Goal: Task Accomplishment & Management: Manage account settings

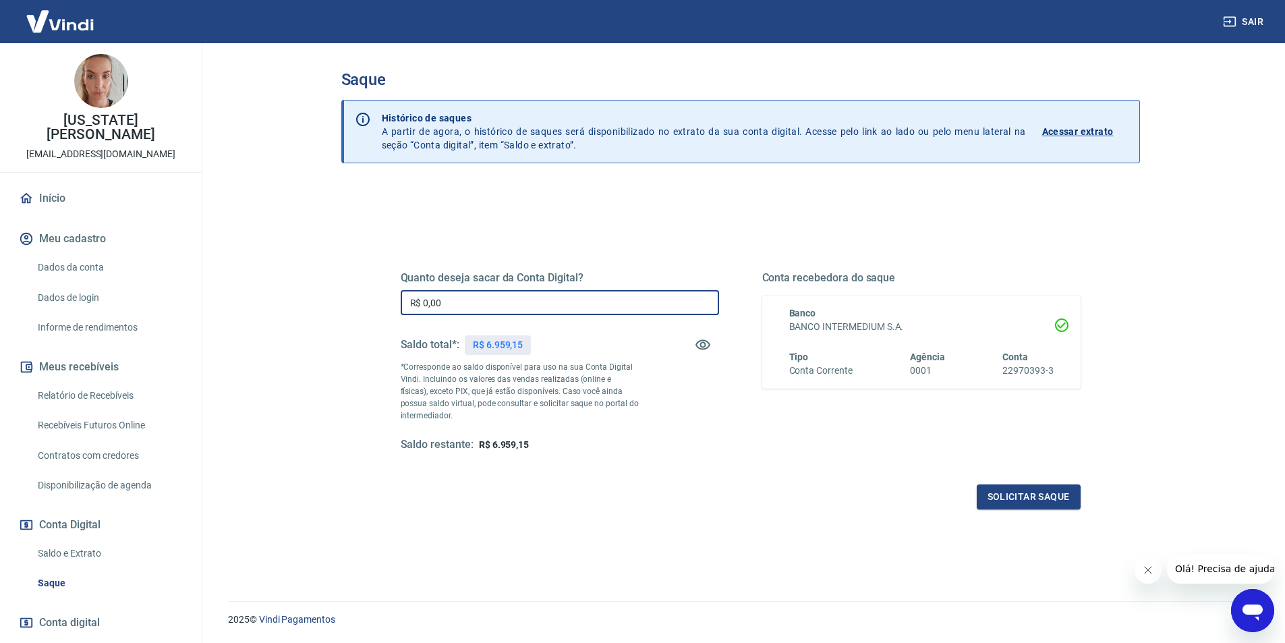
click at [523, 304] on input "R$ 0,00" at bounding box center [560, 302] width 318 height 25
type input "R$ 6.959,15"
click at [1045, 499] on button "Solicitar saque" at bounding box center [1029, 496] width 104 height 25
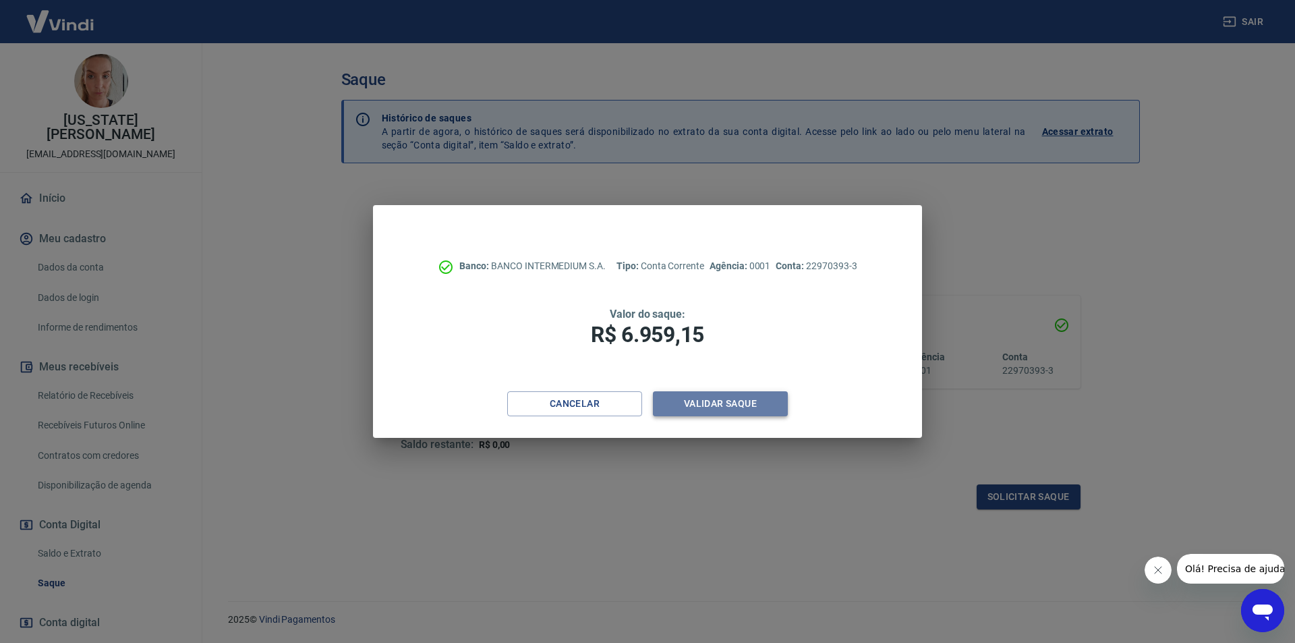
click at [735, 408] on button "Validar saque" at bounding box center [720, 403] width 135 height 25
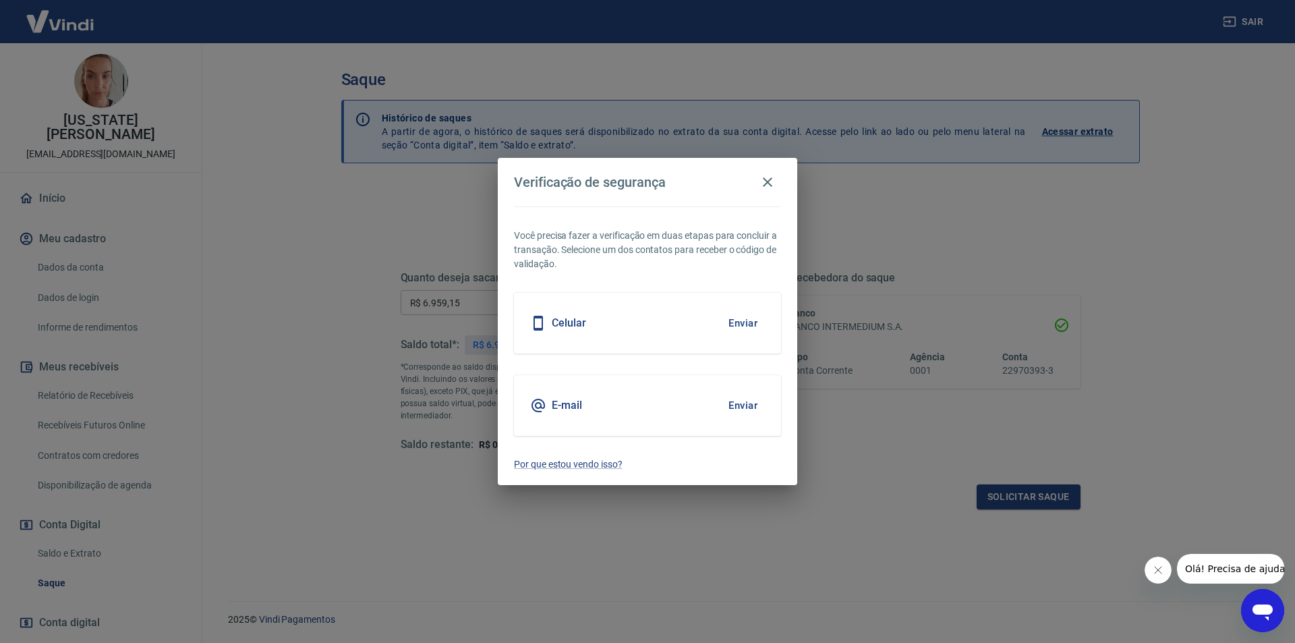
click at [651, 407] on div "E-mail Enviar" at bounding box center [647, 405] width 267 height 61
click at [762, 406] on button "Enviar" at bounding box center [743, 405] width 44 height 28
click at [741, 409] on button "Enviar" at bounding box center [743, 405] width 44 height 28
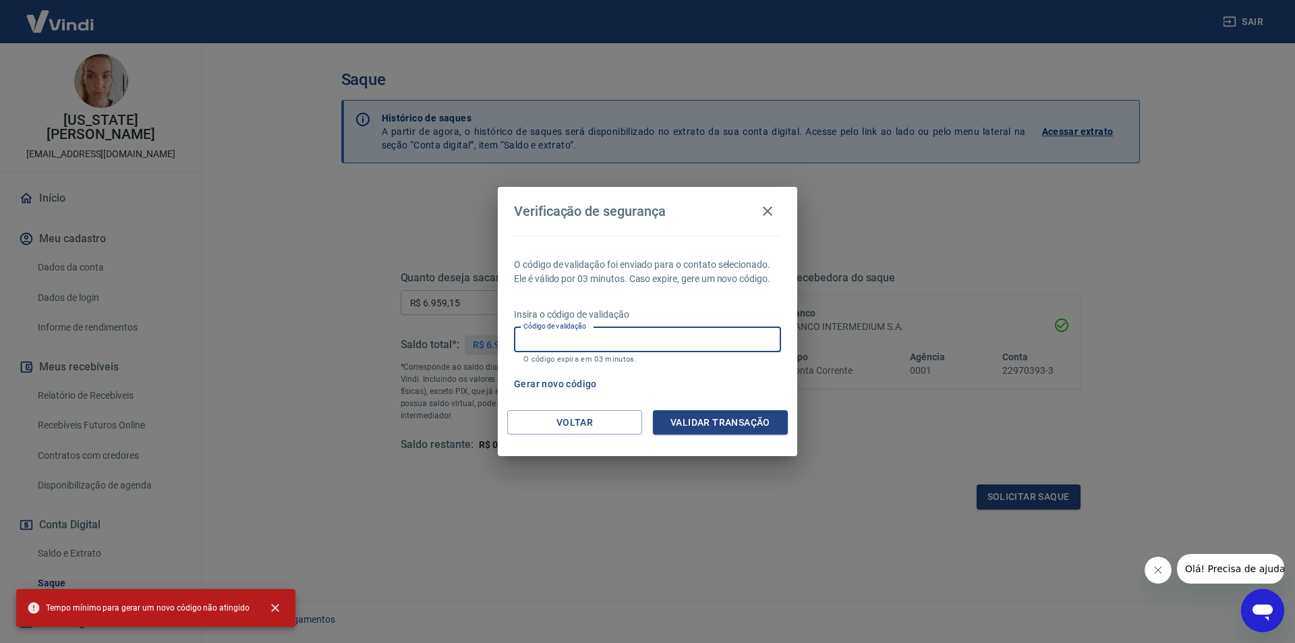
click at [649, 331] on input "Código de validação" at bounding box center [647, 339] width 267 height 25
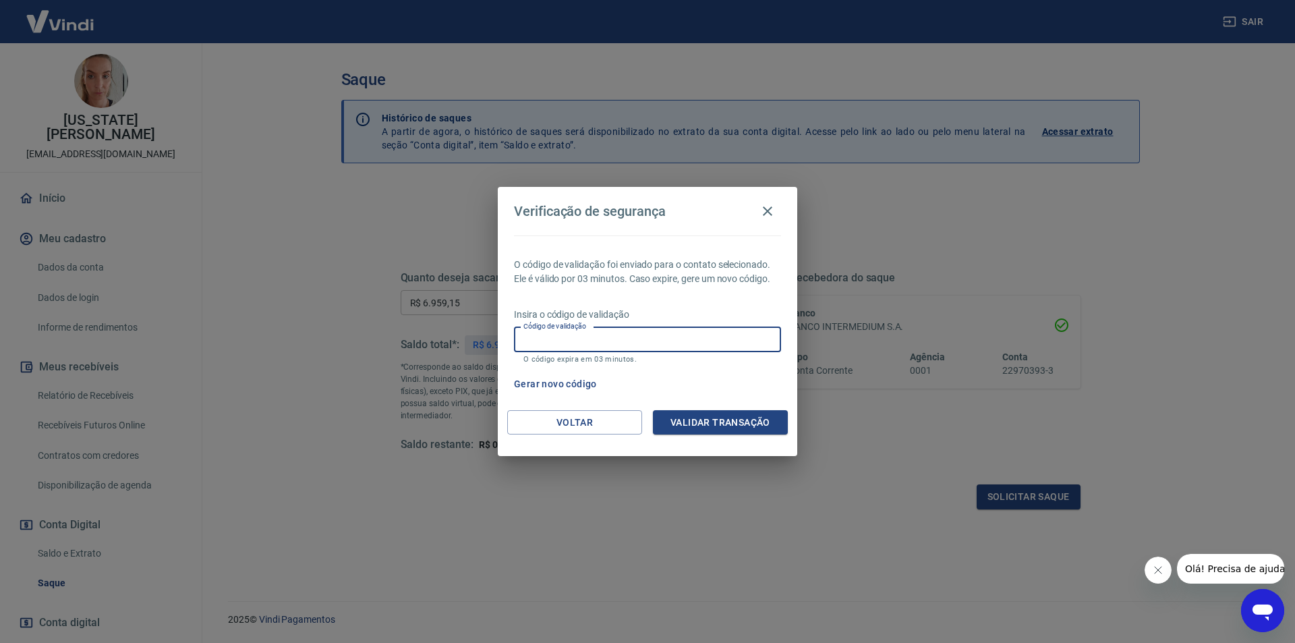
paste input "362435"
type input "362435"
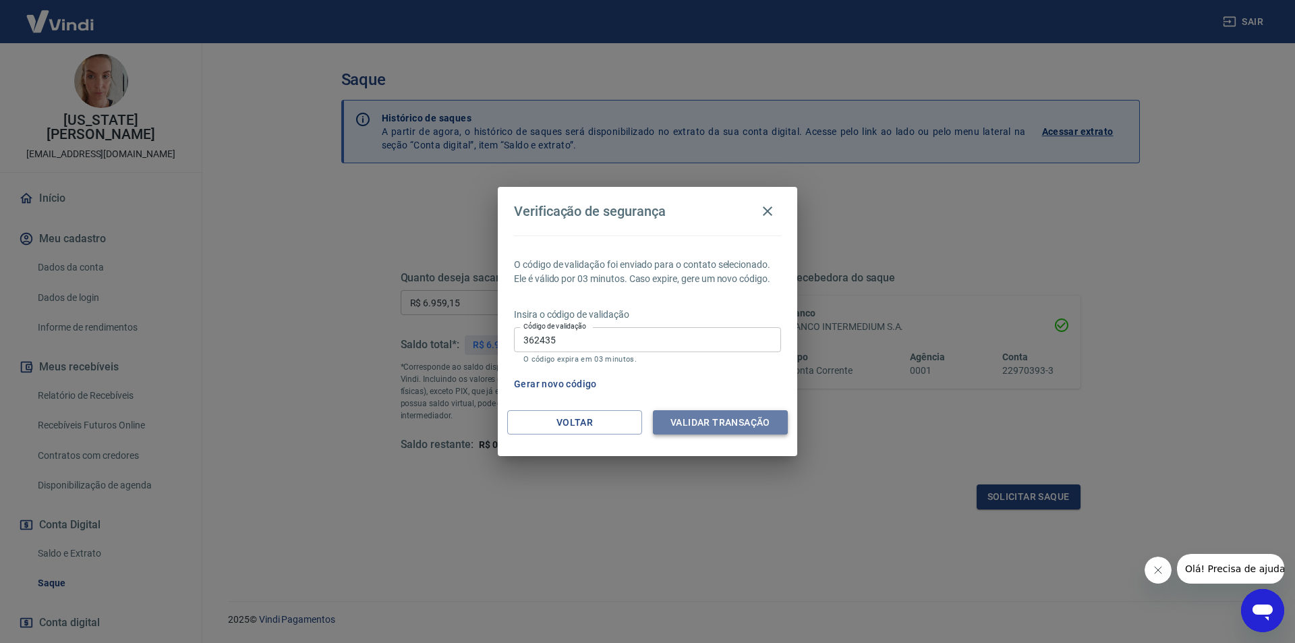
click at [702, 427] on button "Validar transação" at bounding box center [720, 422] width 135 height 25
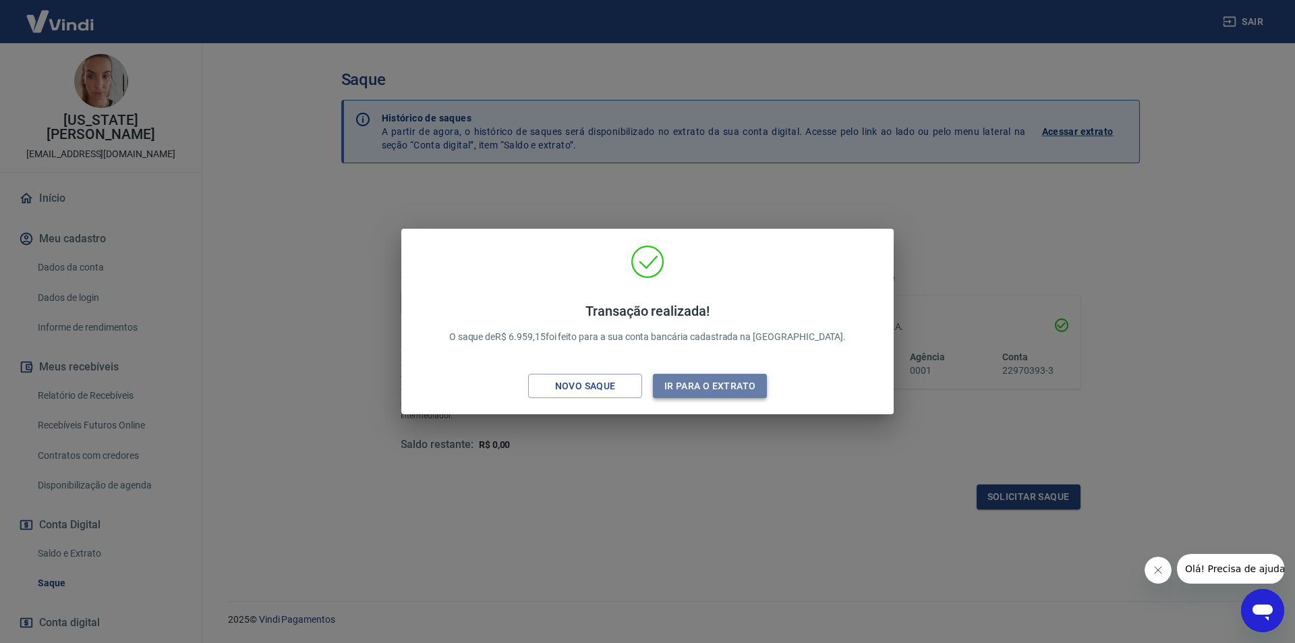
click at [712, 388] on button "Ir para o extrato" at bounding box center [710, 386] width 114 height 25
